Goal: Information Seeking & Learning: Learn about a topic

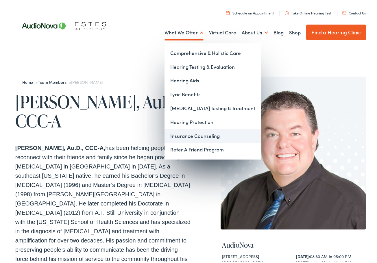
click at [204, 137] on link "Insurance Counseling" at bounding box center [213, 135] width 97 height 14
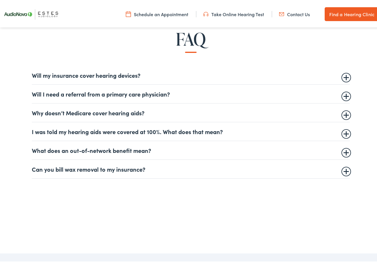
scroll to position [347, 0]
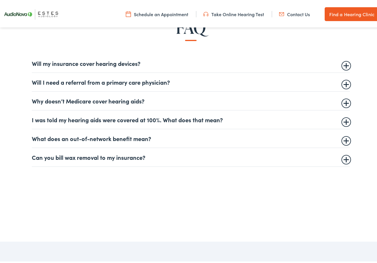
click at [133, 64] on summary "Will my insurance cover hearing devices?" at bounding box center [191, 61] width 318 height 7
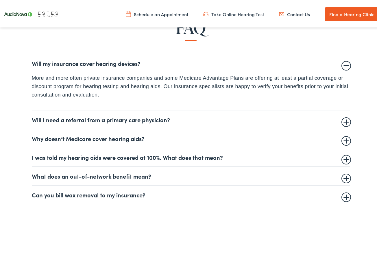
click at [133, 69] on details "Will my insurance cover hearing devices? More and more often private insurance …" at bounding box center [191, 81] width 318 height 56
click at [345, 64] on summary "Will my insurance cover hearing devices?" at bounding box center [191, 61] width 318 height 7
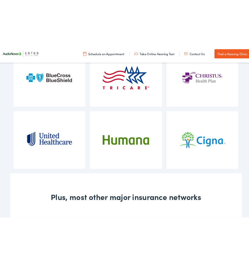
scroll to position [665, 0]
